Goal: Task Accomplishment & Management: Manage account settings

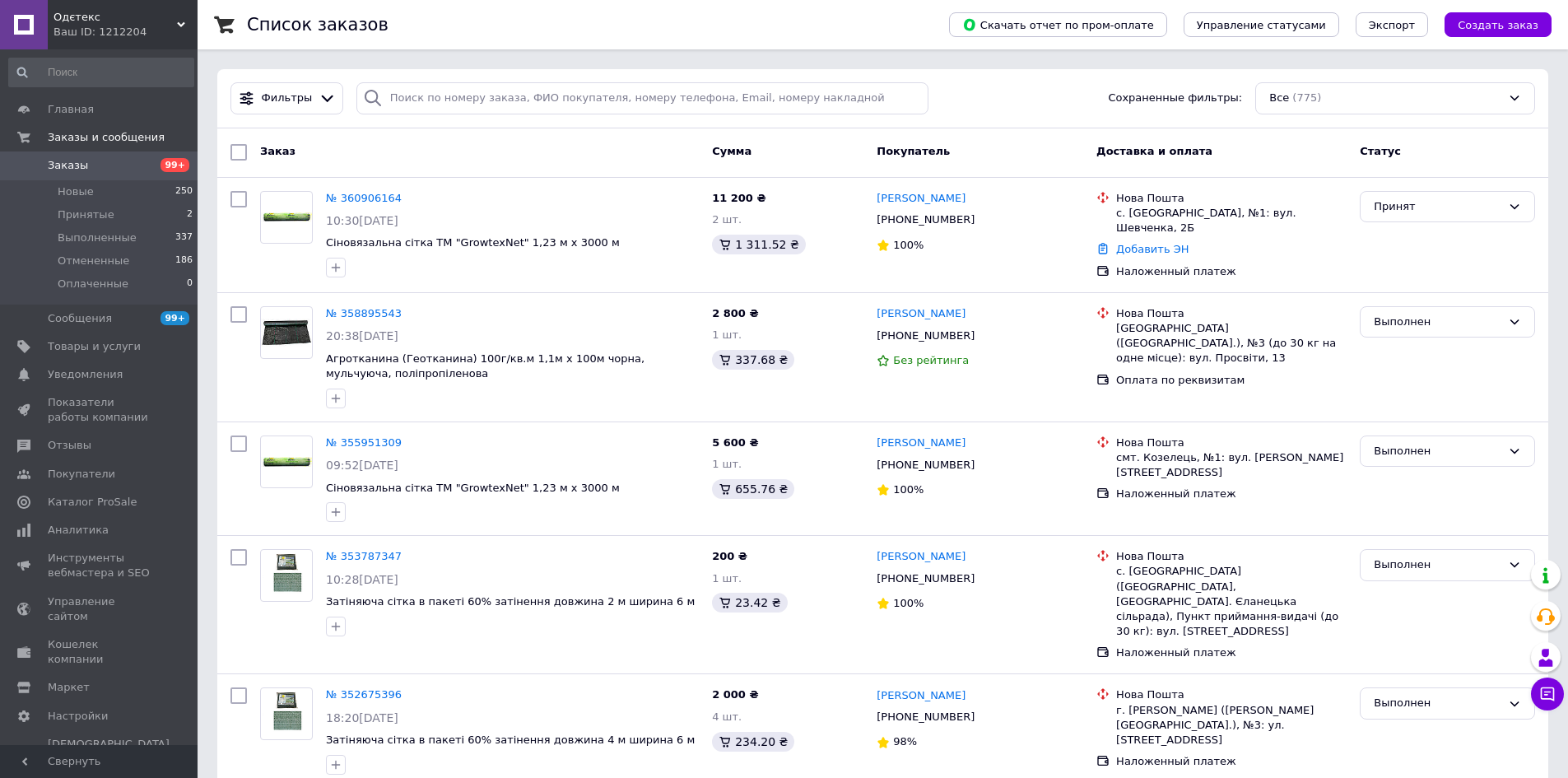
click at [172, 168] on span "99+" at bounding box center [175, 165] width 28 height 14
drag, startPoint x: 115, startPoint y: 164, endPoint x: 160, endPoint y: 164, distance: 45.0
click at [115, 164] on span "Заказы" at bounding box center [100, 165] width 105 height 15
